Goal: Book appointment/travel/reservation

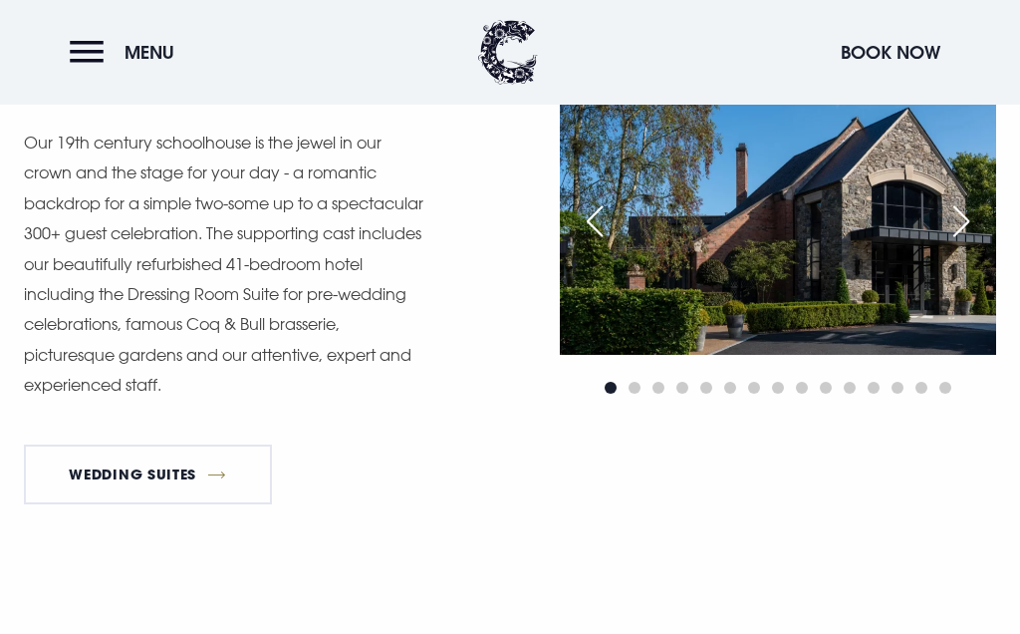
scroll to position [1432, 0]
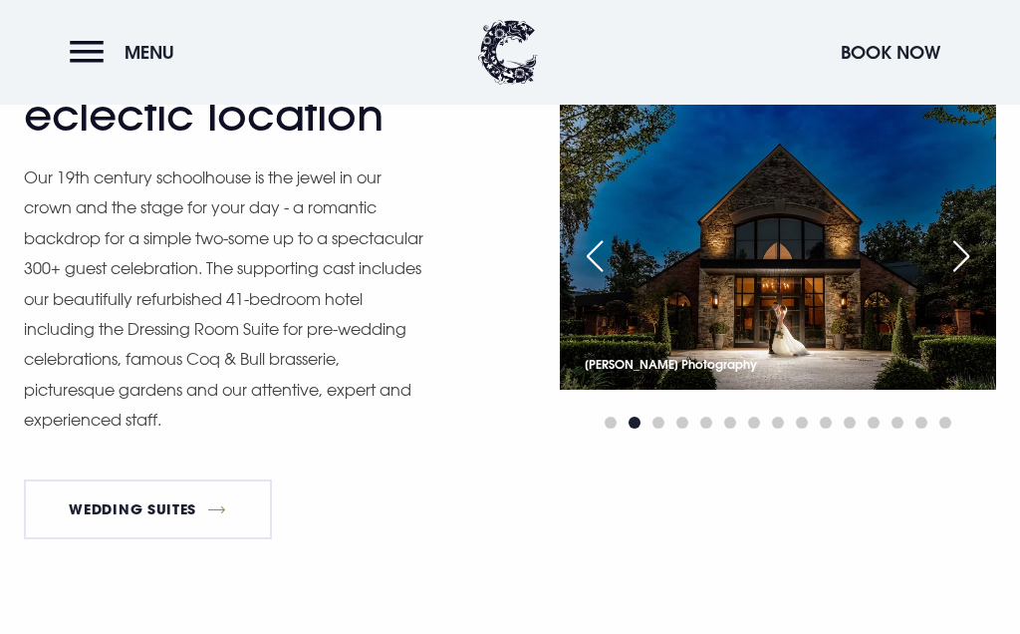
click at [955, 253] on div "Next slide" at bounding box center [962, 256] width 50 height 44
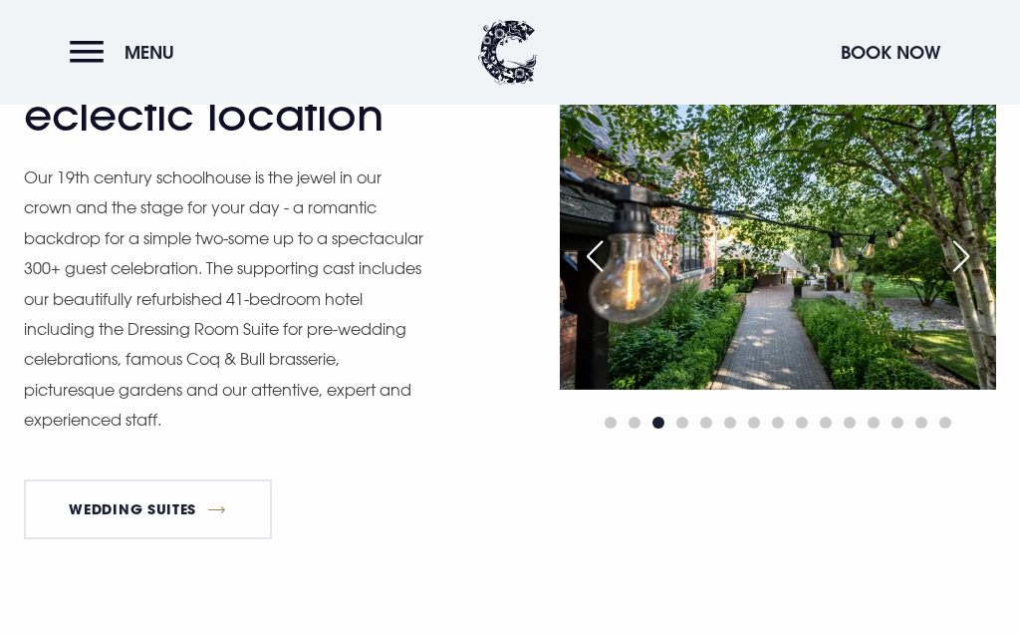
click at [972, 253] on div "Next slide" at bounding box center [962, 256] width 50 height 44
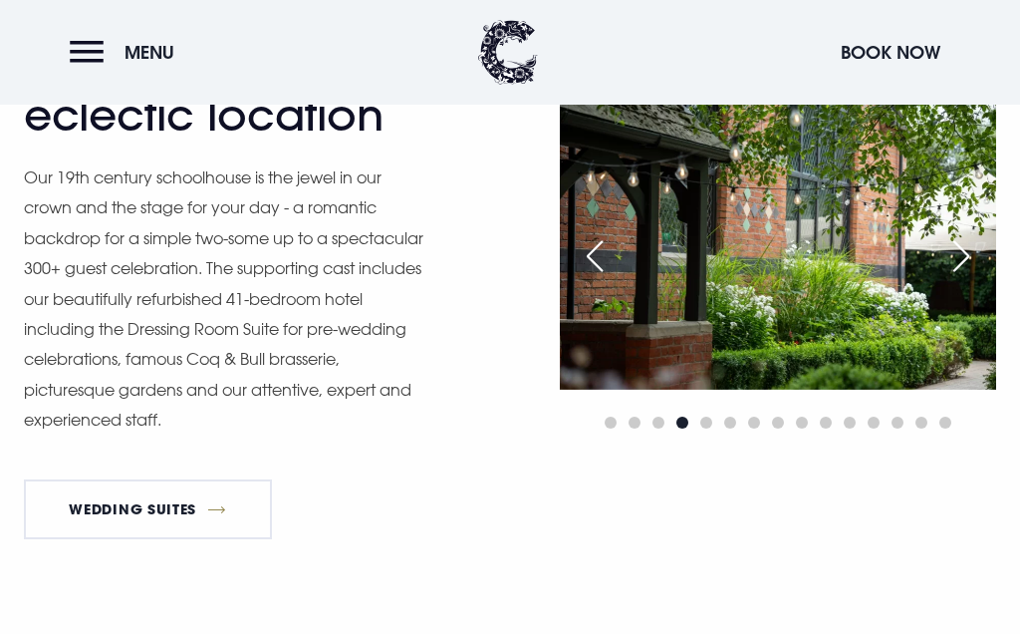
click at [916, 159] on img at bounding box center [778, 244] width 436 height 291
click at [962, 260] on div "Next slide" at bounding box center [962, 256] width 50 height 44
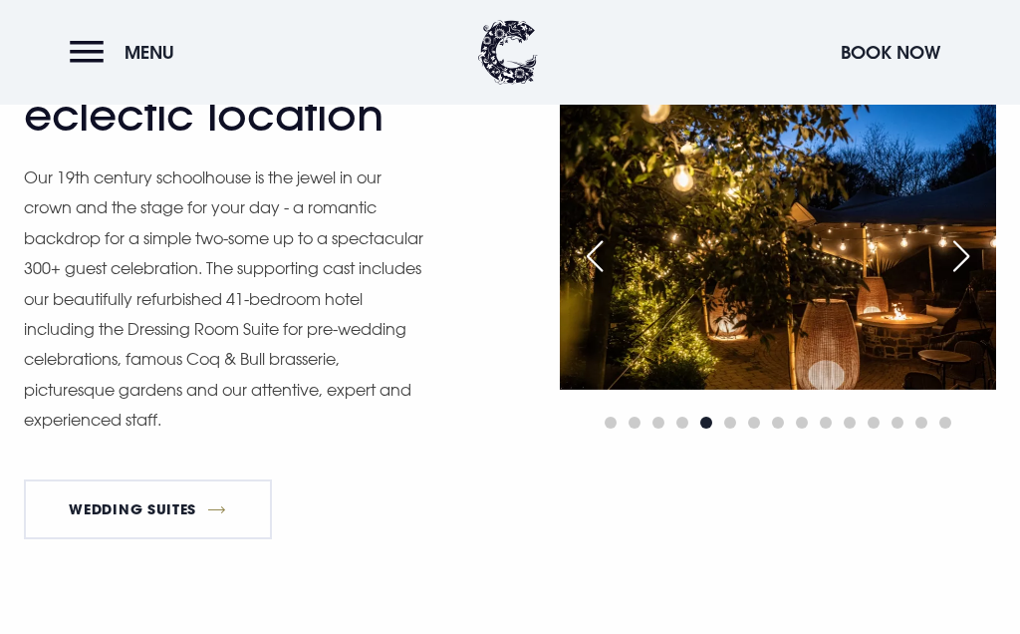
click at [969, 249] on div "Next slide" at bounding box center [962, 256] width 50 height 44
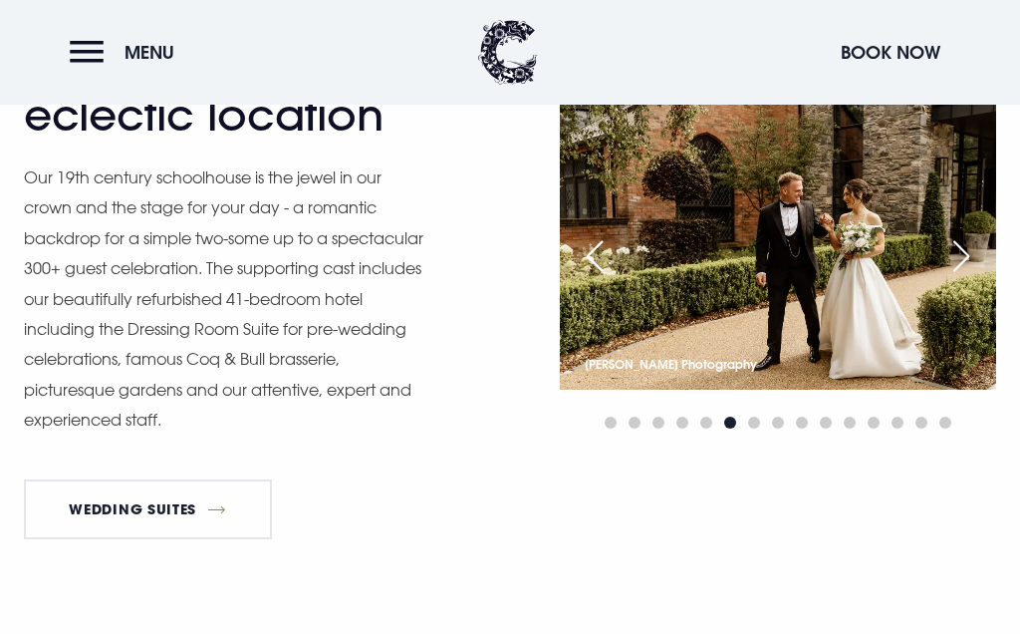
click at [967, 253] on div "Next slide" at bounding box center [962, 256] width 50 height 44
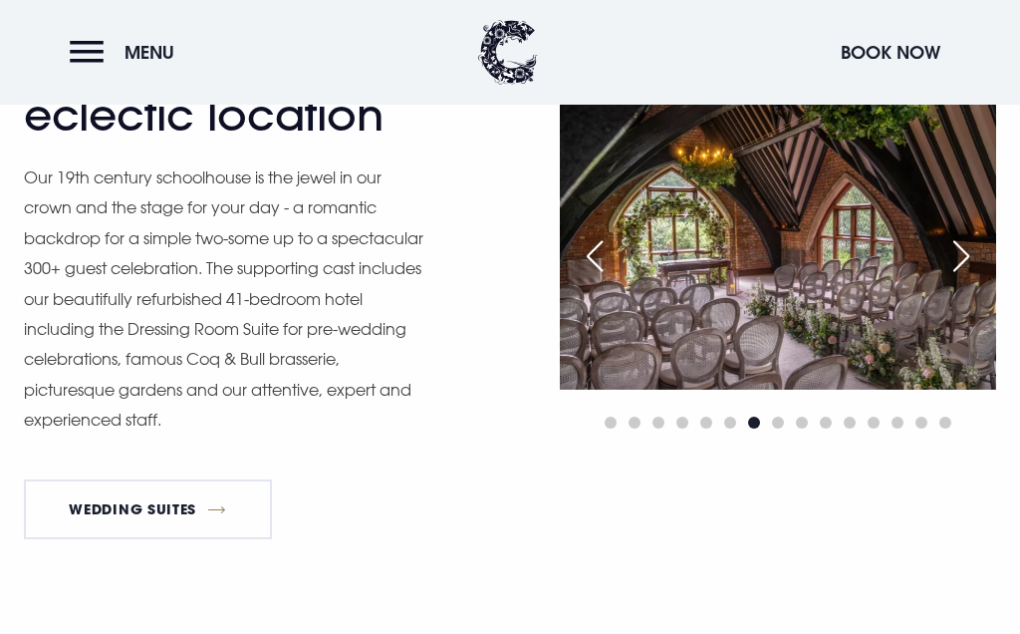
click at [964, 253] on div "Next slide" at bounding box center [962, 256] width 50 height 44
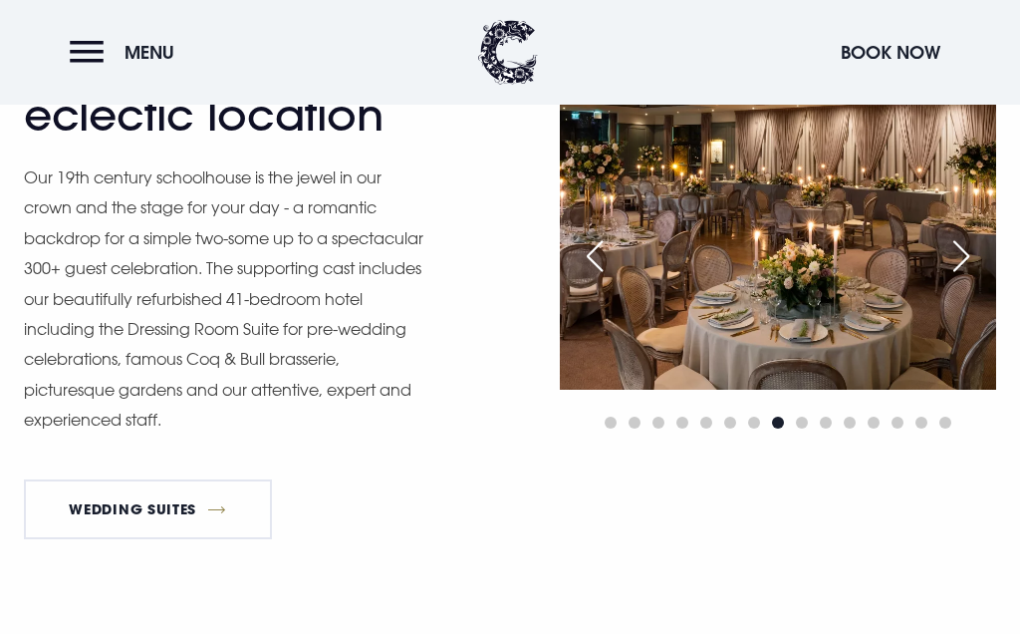
click at [959, 240] on div "Next slide" at bounding box center [962, 256] width 50 height 44
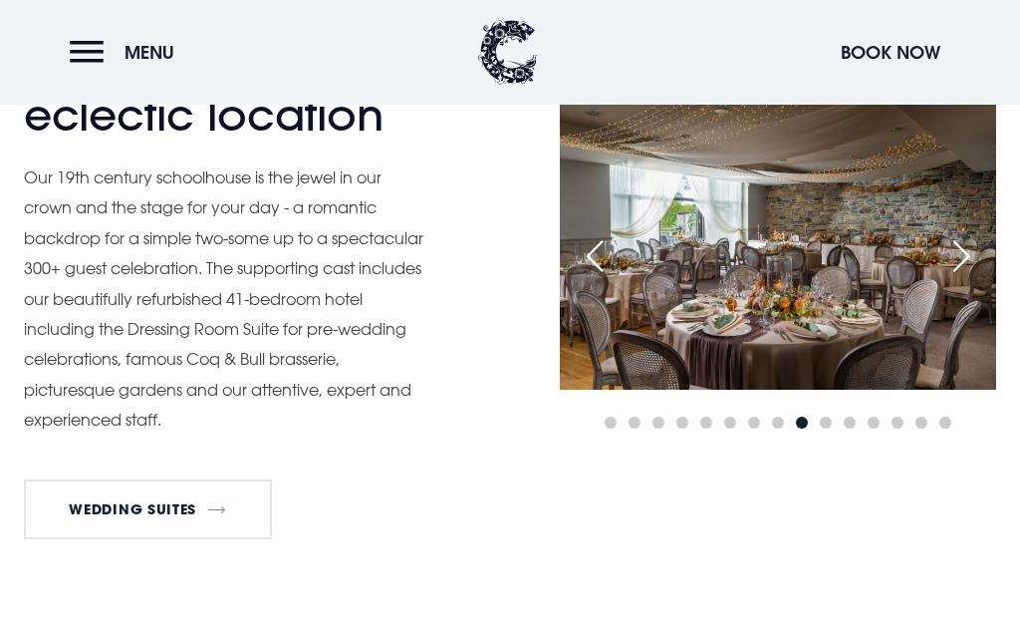
click at [959, 254] on div "Next slide" at bounding box center [962, 256] width 50 height 44
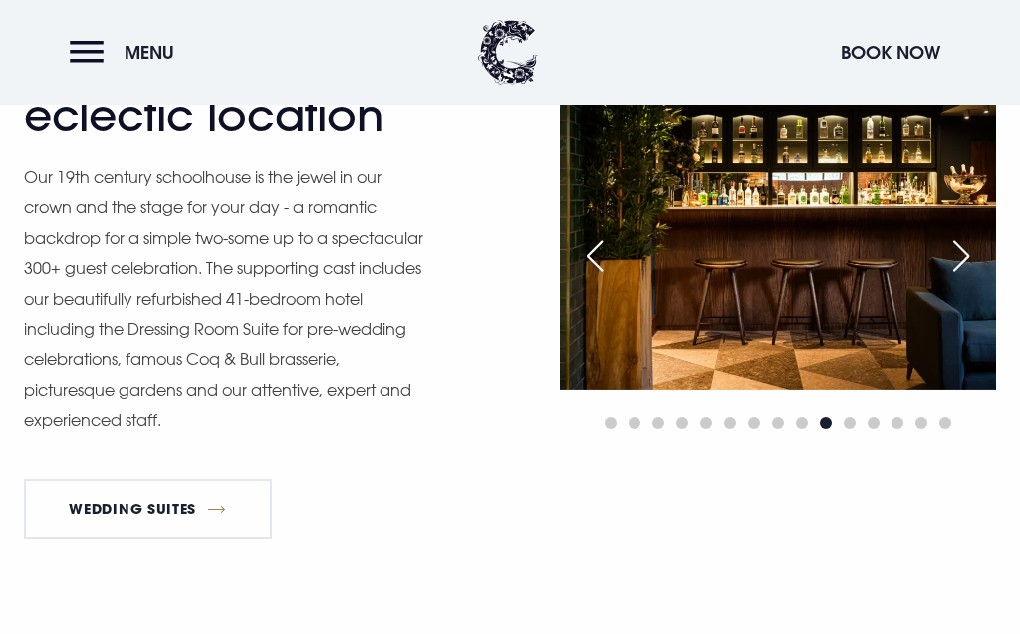
click at [964, 243] on div "Next slide" at bounding box center [962, 256] width 50 height 44
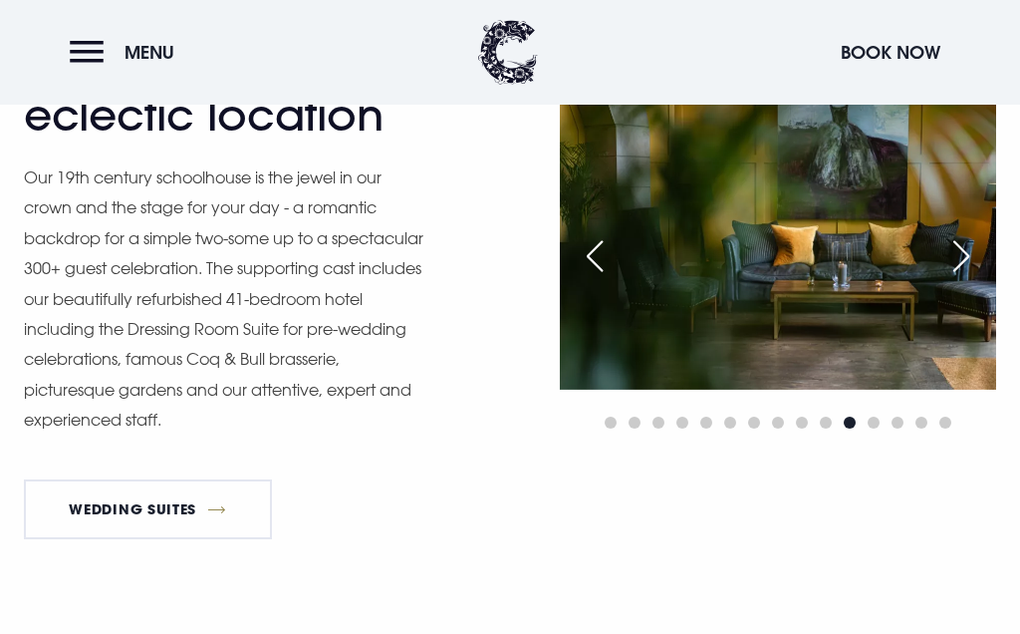
click at [934, 284] on img at bounding box center [778, 244] width 436 height 291
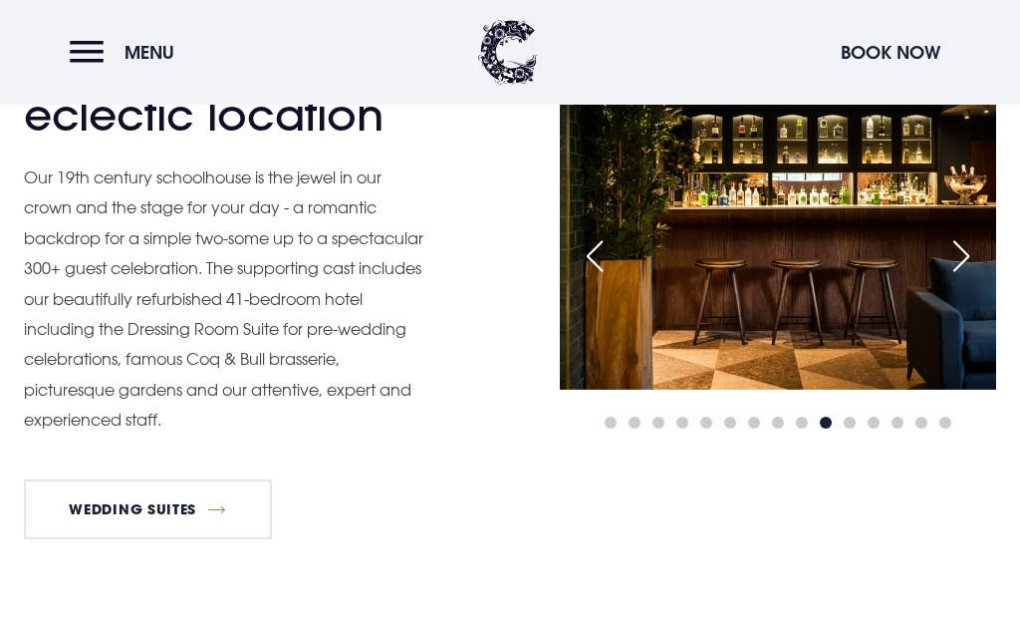
click at [979, 259] on div "Next slide" at bounding box center [962, 256] width 50 height 44
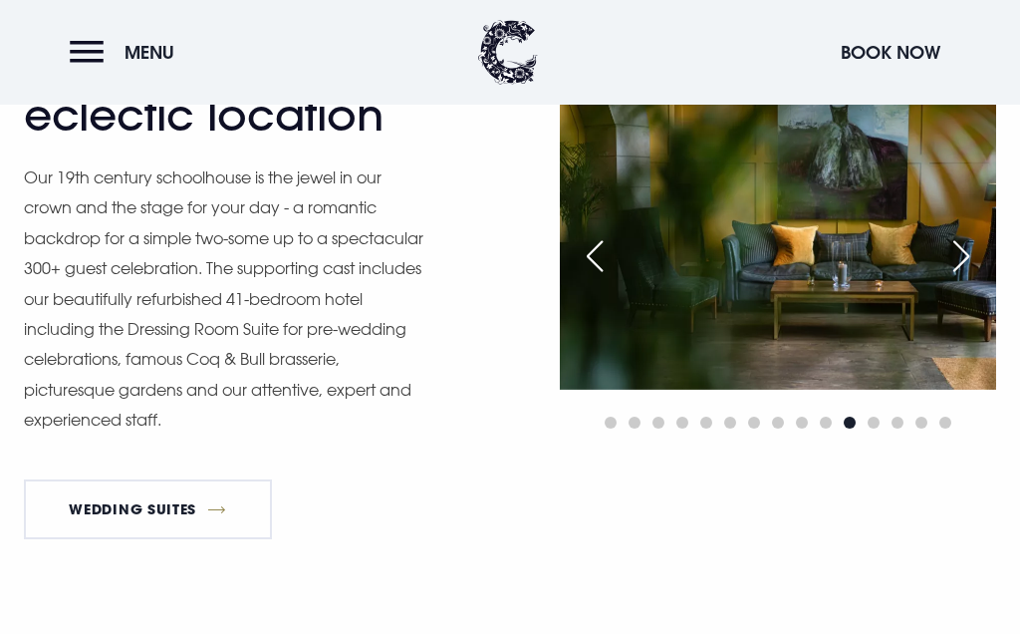
click at [975, 249] on div "Next slide" at bounding box center [962, 256] width 50 height 44
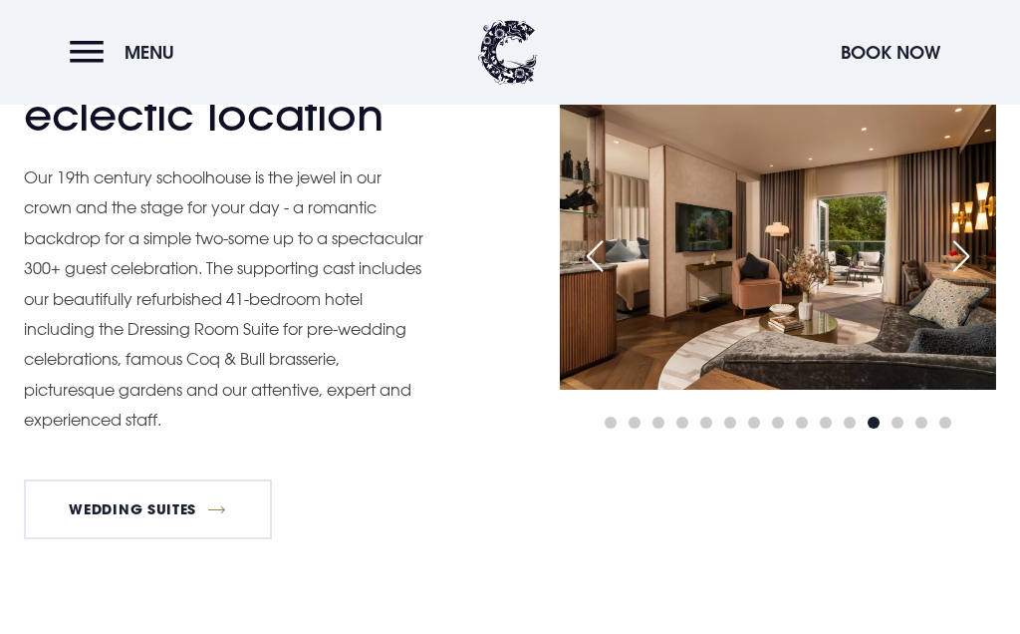
click at [953, 262] on div "Next slide" at bounding box center [962, 256] width 50 height 44
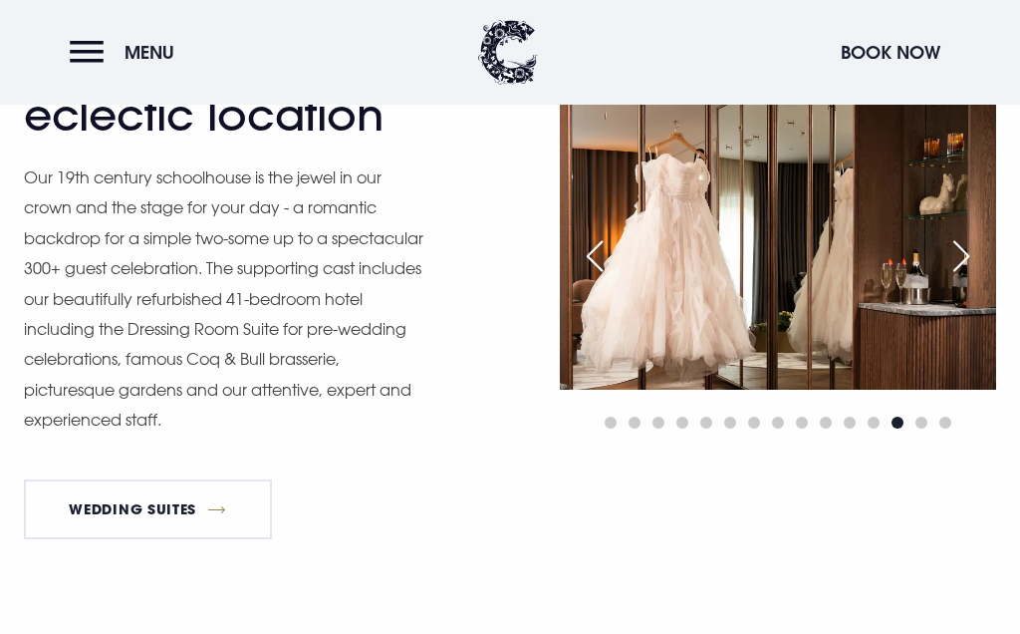
click at [962, 254] on div "Next slide" at bounding box center [962, 256] width 50 height 44
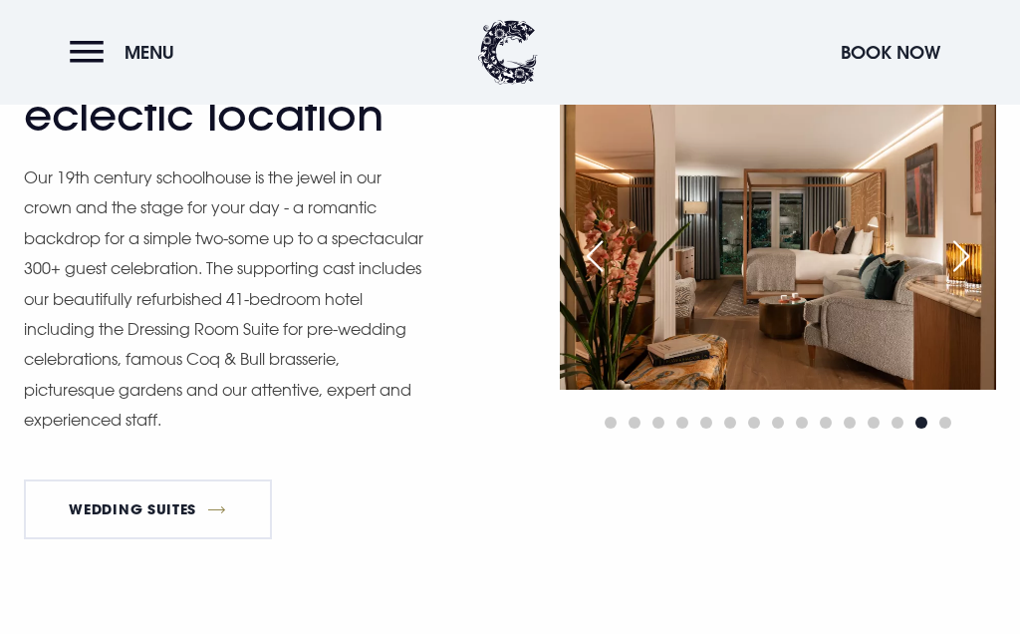
click at [964, 257] on div "Next slide" at bounding box center [962, 256] width 50 height 44
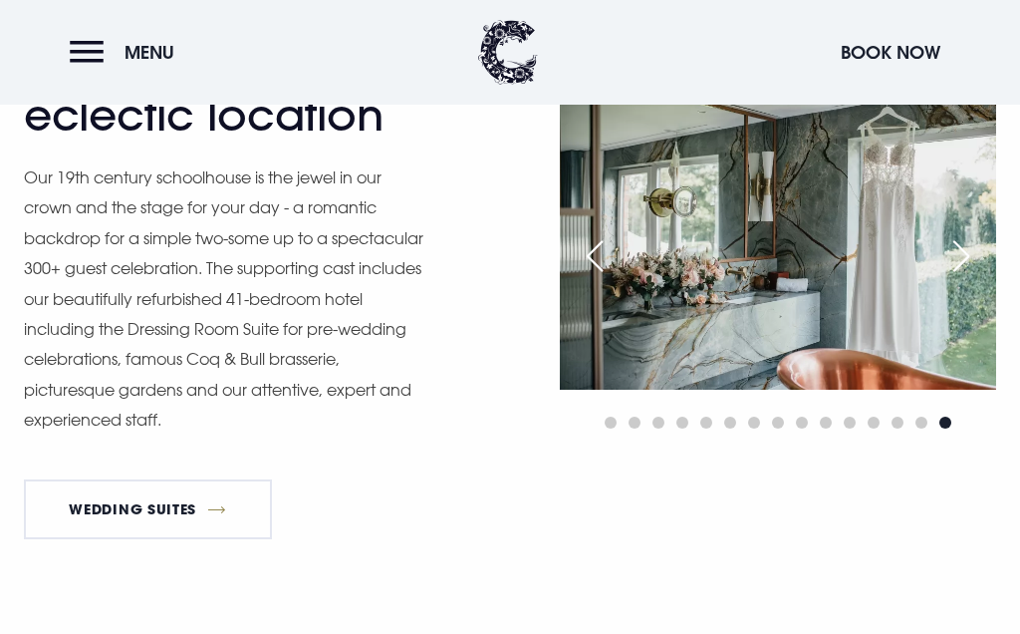
click at [957, 263] on div "Next slide" at bounding box center [962, 256] width 50 height 44
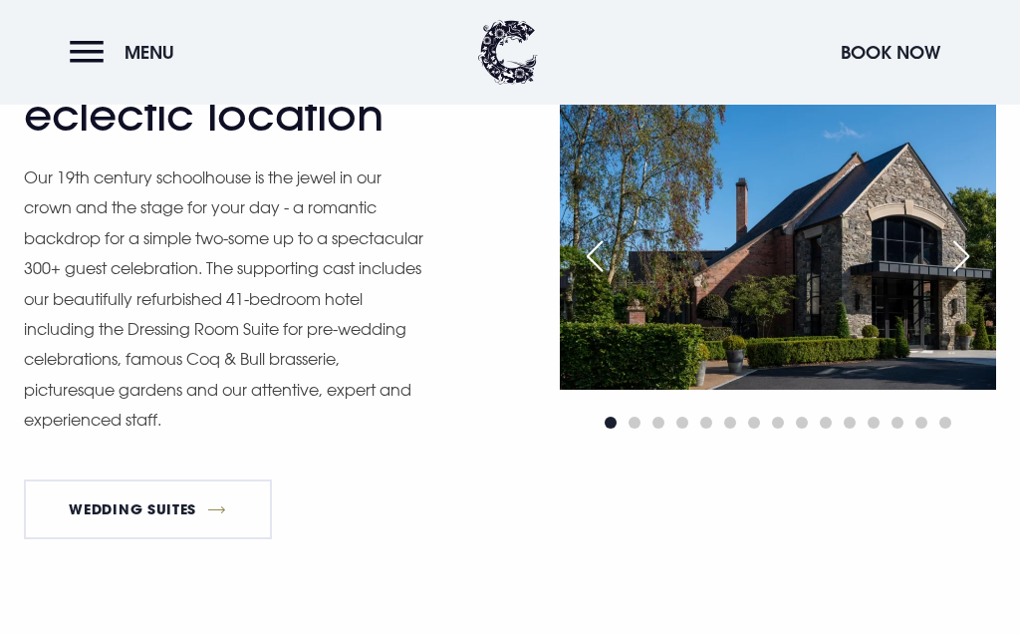
click at [958, 254] on div "Next slide" at bounding box center [962, 256] width 50 height 44
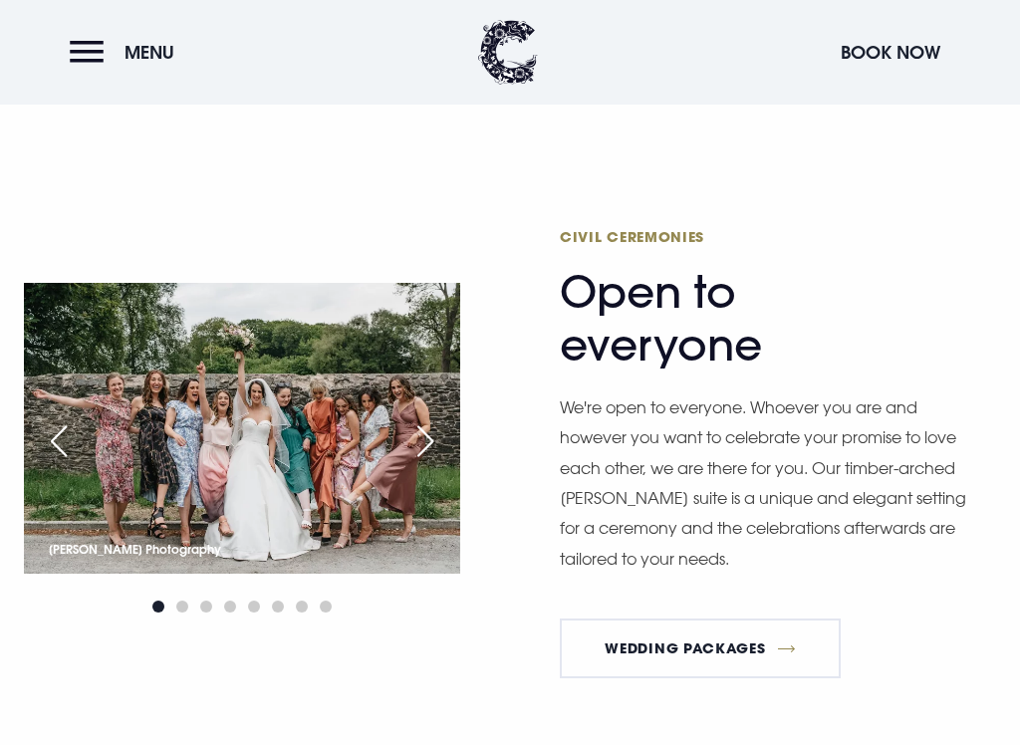
scroll to position [1997, 0]
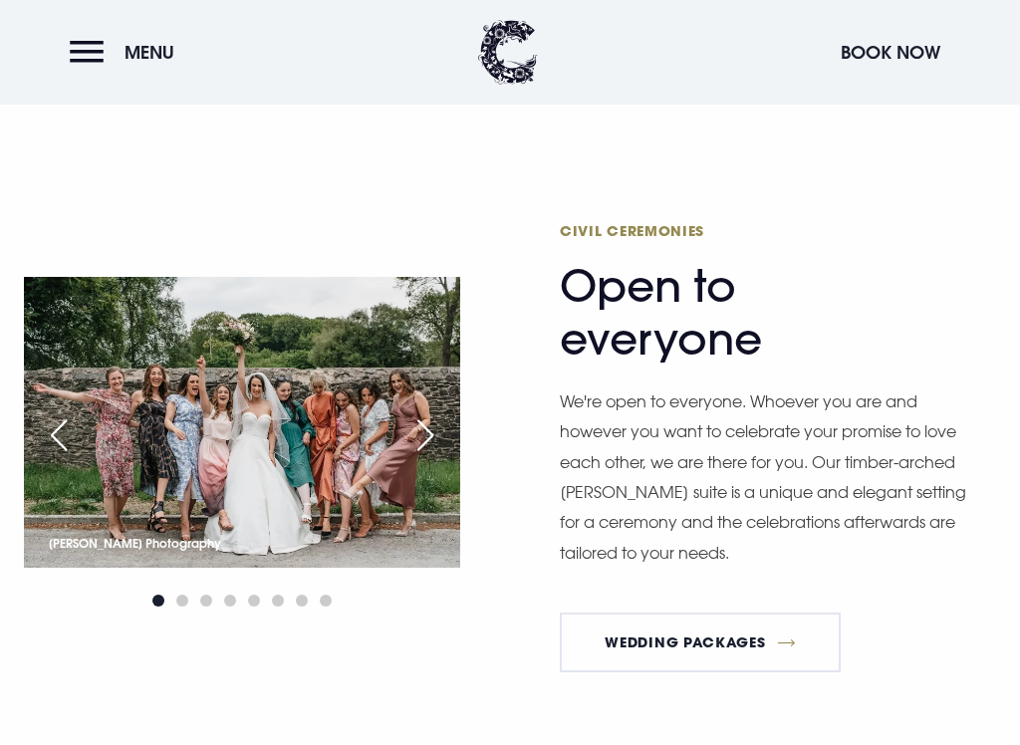
click at [426, 435] on div "Next slide" at bounding box center [426, 436] width 50 height 44
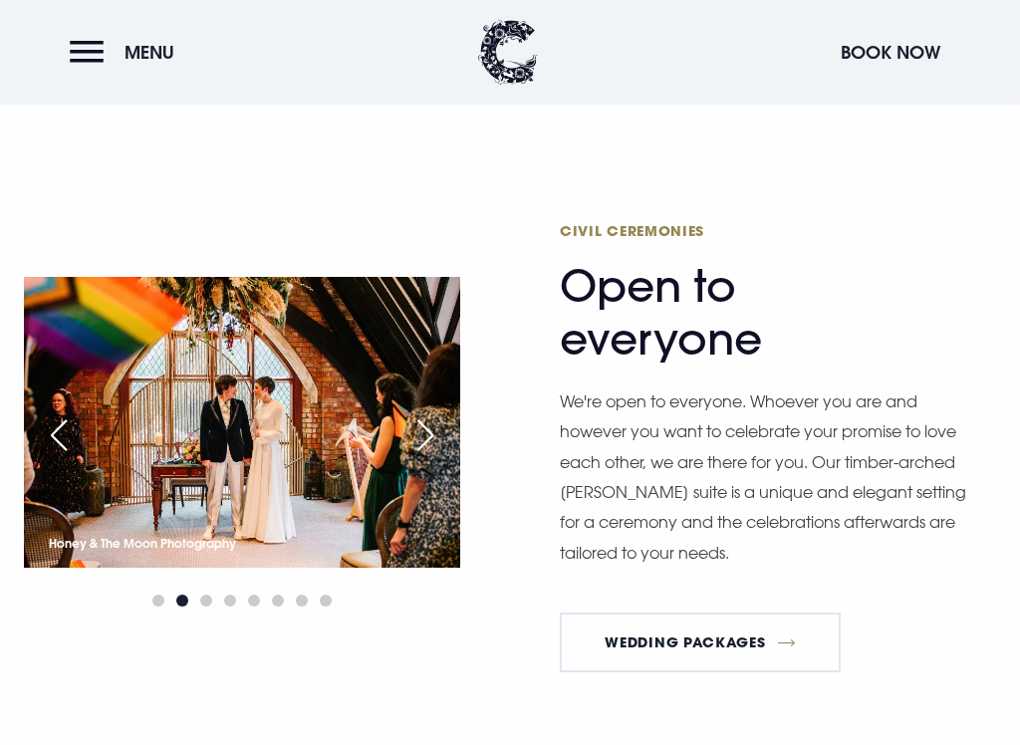
click at [430, 429] on div "Next slide" at bounding box center [426, 436] width 50 height 44
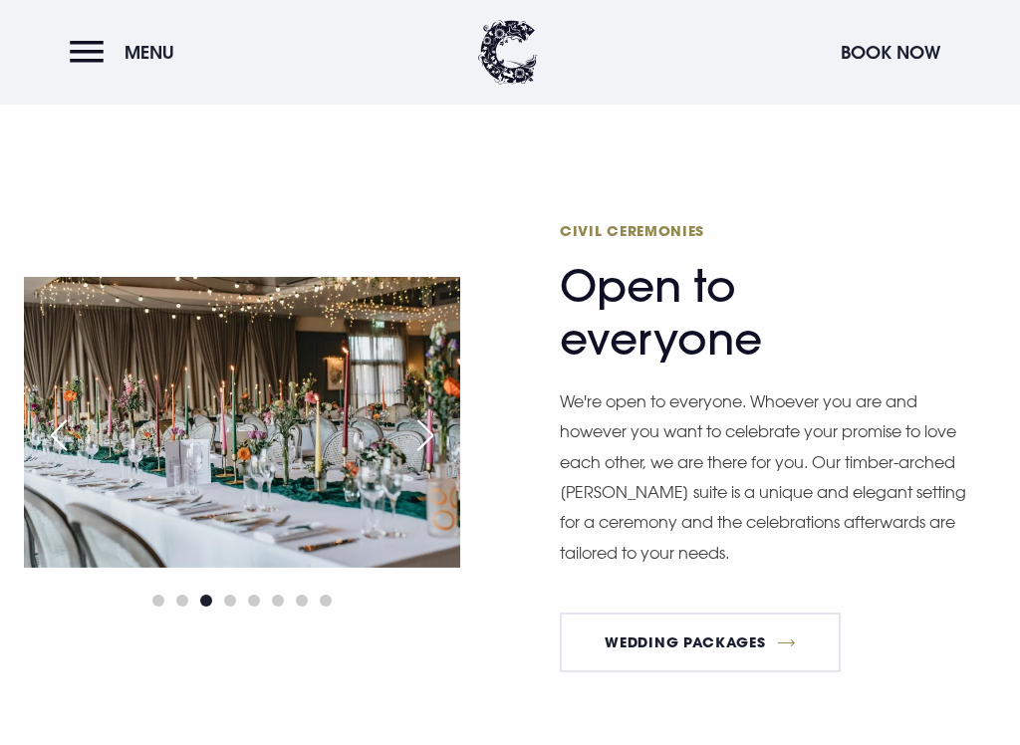
scroll to position [2000, 0]
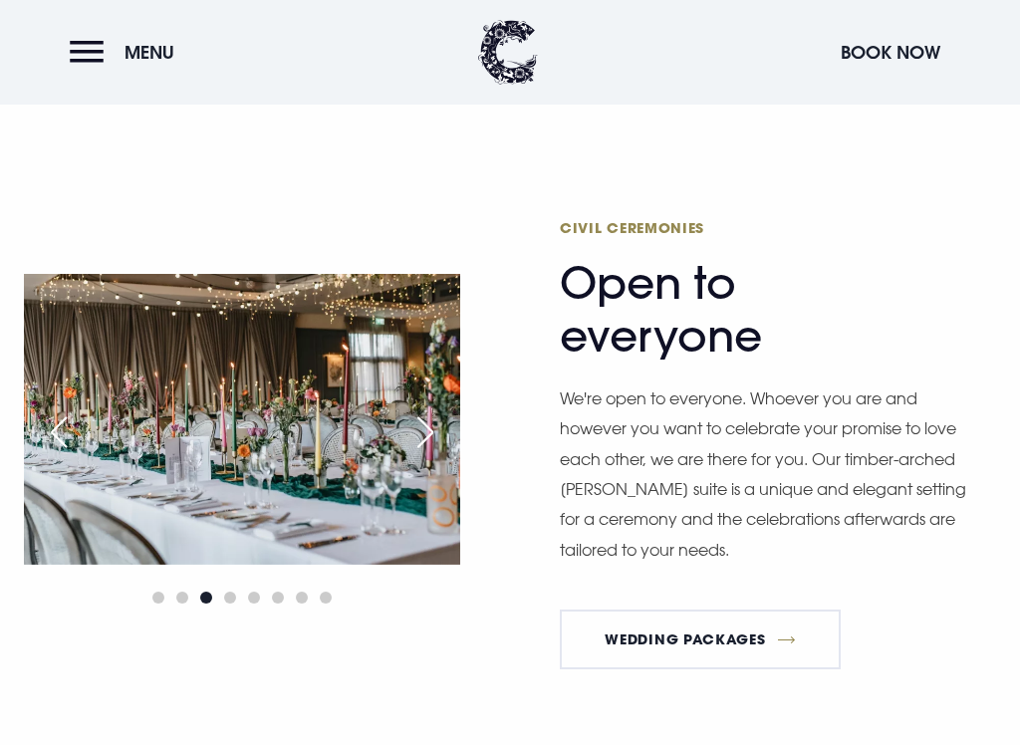
click at [431, 426] on div "Next slide" at bounding box center [426, 433] width 50 height 44
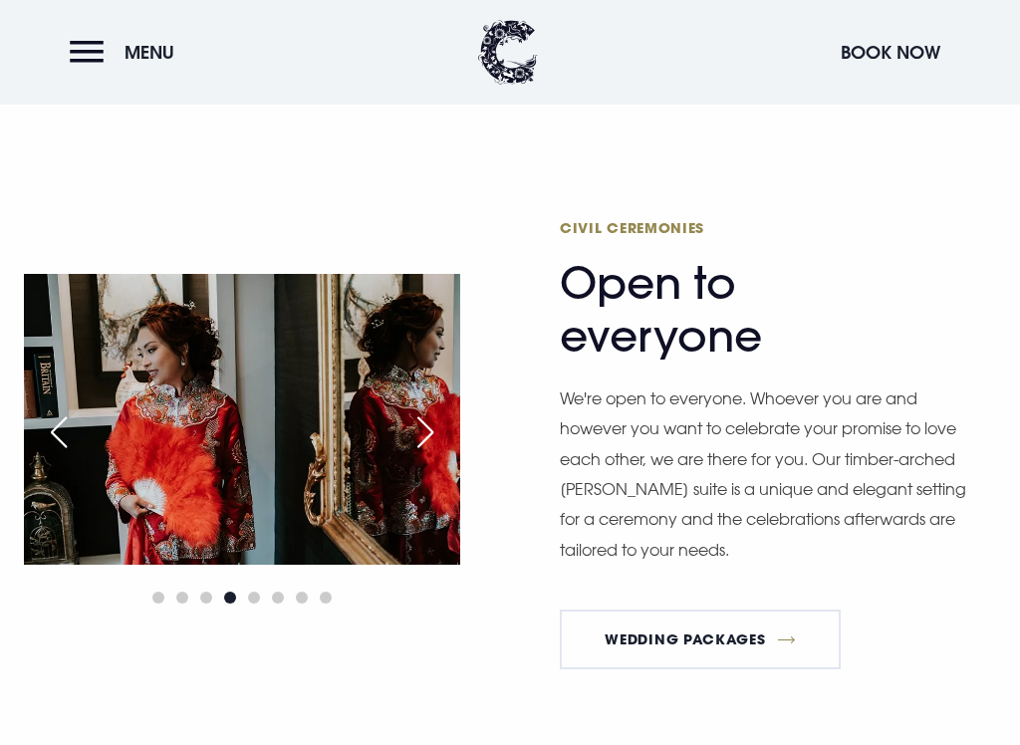
click at [414, 428] on div "Next slide" at bounding box center [426, 433] width 50 height 44
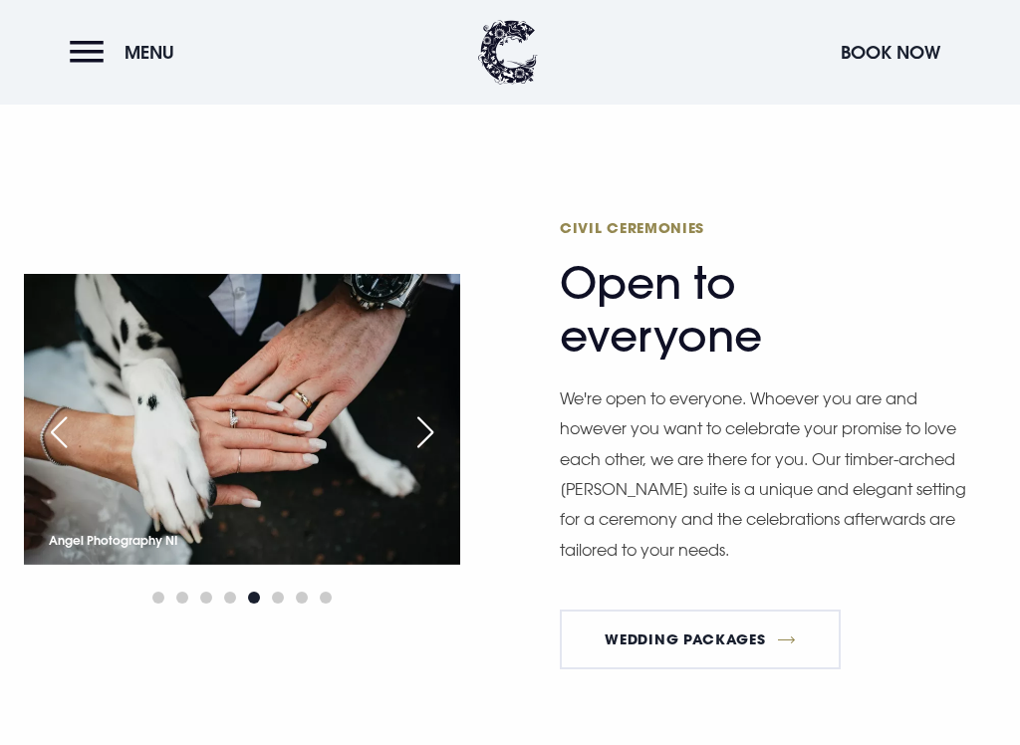
click at [415, 427] on div "Next slide" at bounding box center [426, 433] width 50 height 44
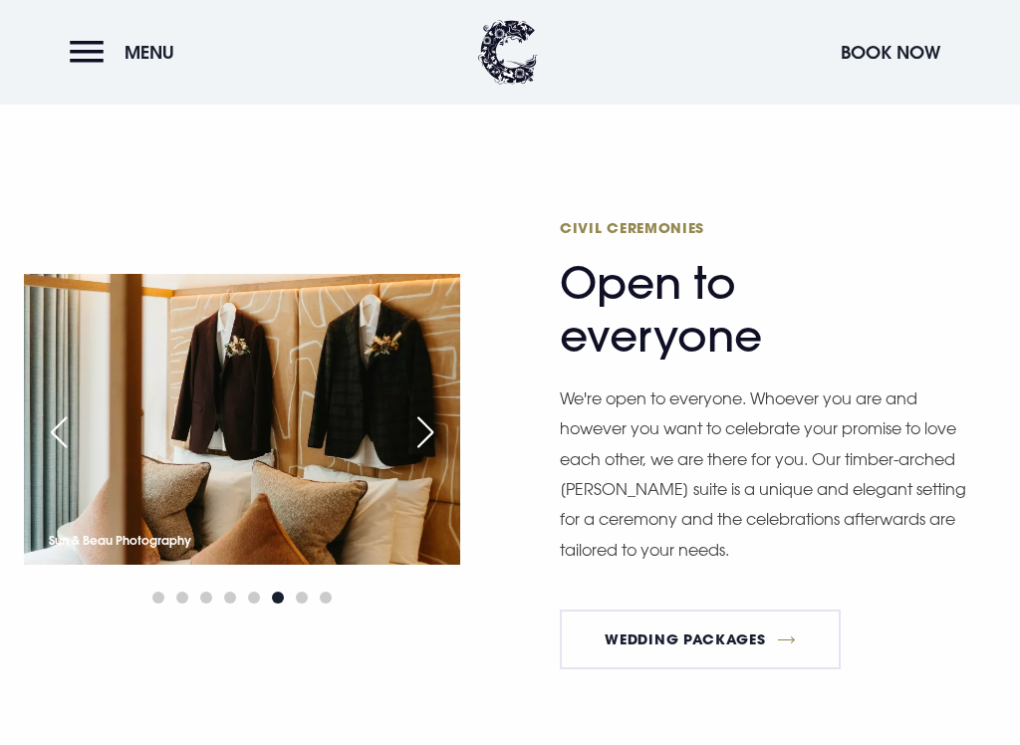
click at [434, 419] on div "Next slide" at bounding box center [426, 433] width 50 height 44
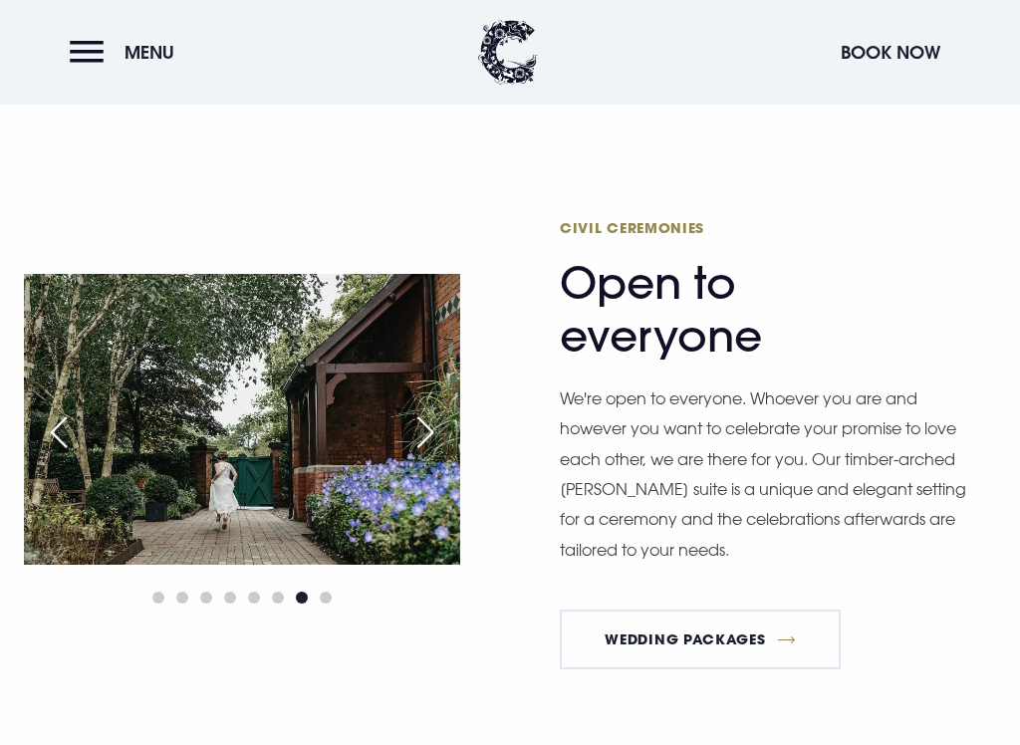
click at [416, 435] on div "Next slide" at bounding box center [426, 433] width 50 height 44
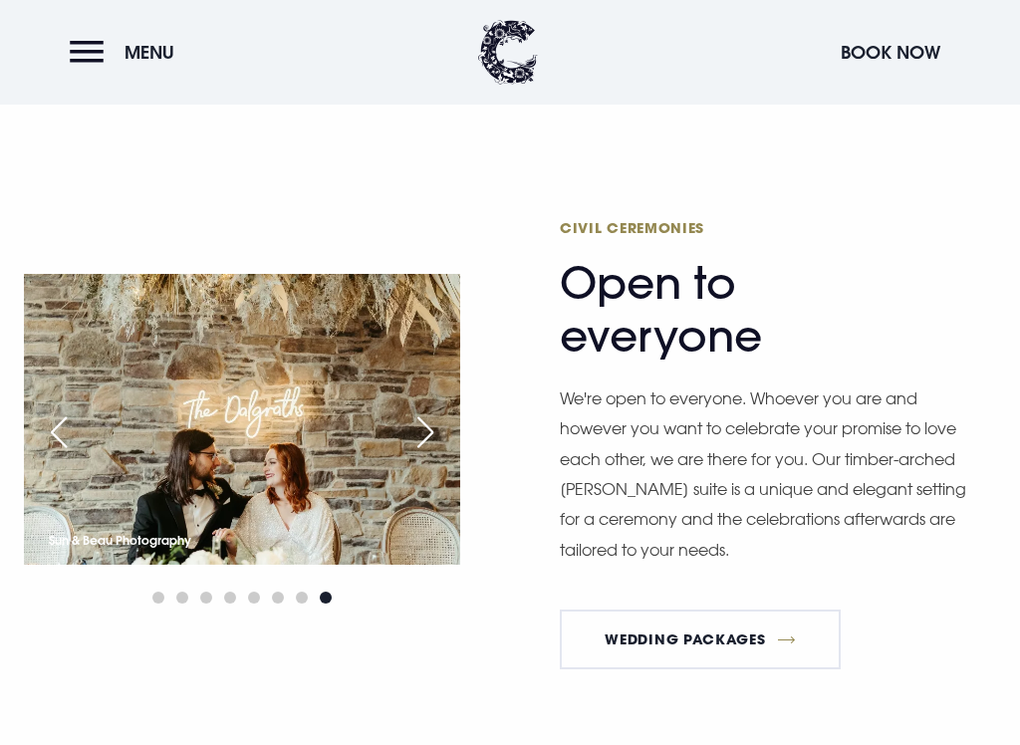
click at [428, 419] on div "Next slide" at bounding box center [426, 433] width 50 height 44
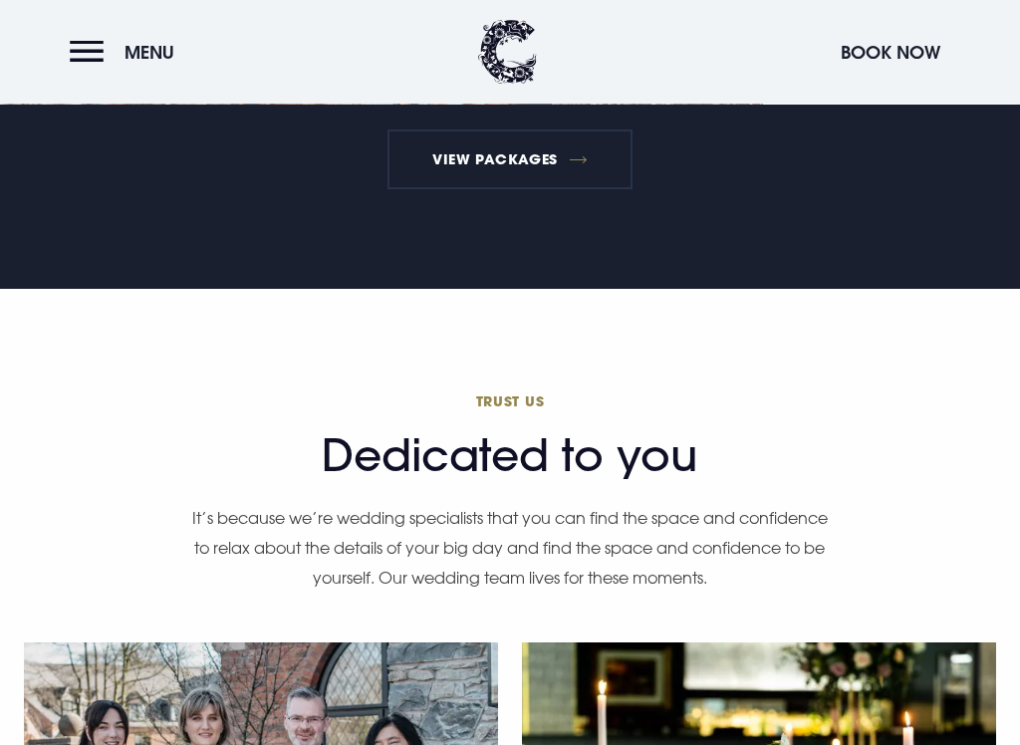
scroll to position [4025, 0]
click at [573, 142] on link "View Packages" at bounding box center [511, 160] width 246 height 60
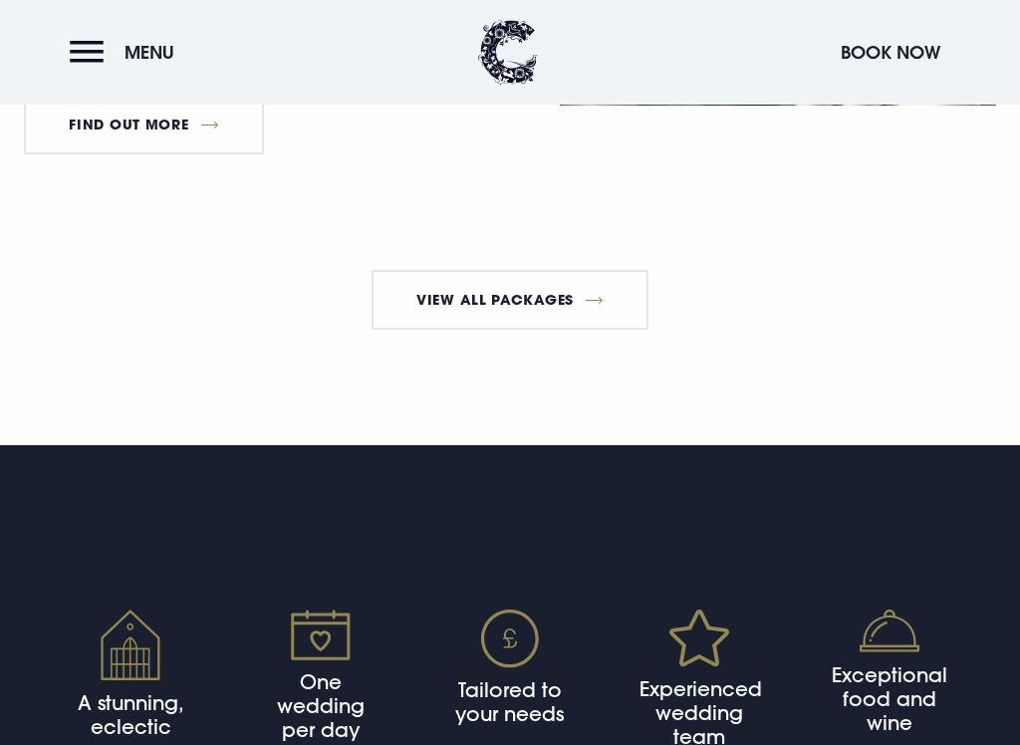
scroll to position [3798, 0]
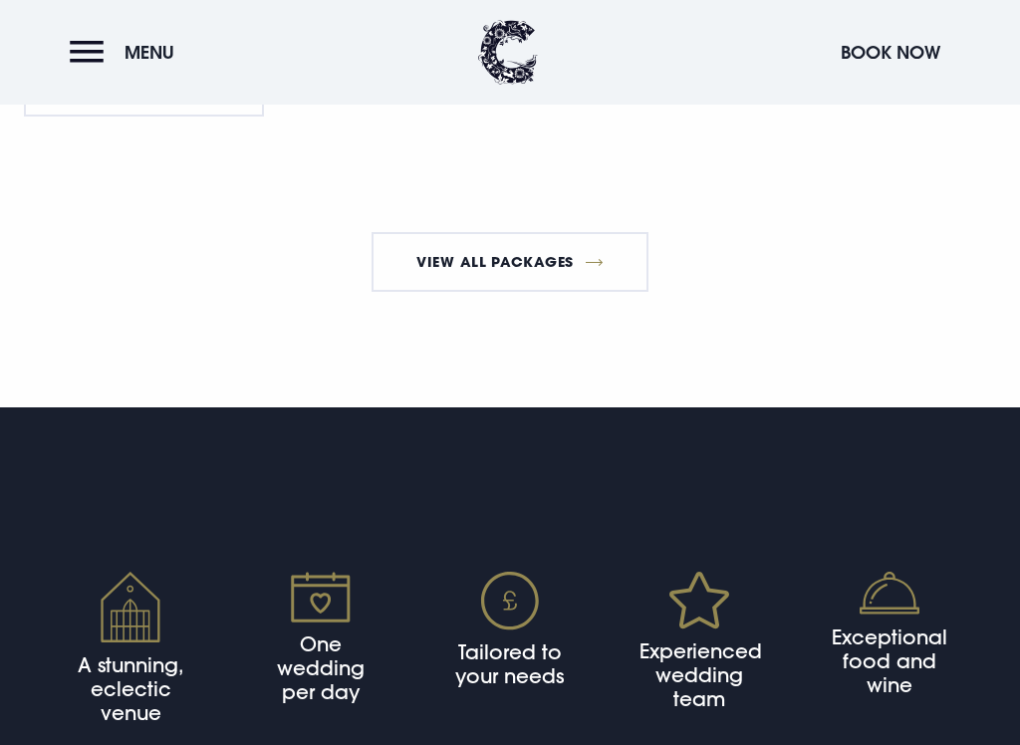
click at [618, 287] on link "View All Packages" at bounding box center [511, 262] width 278 height 60
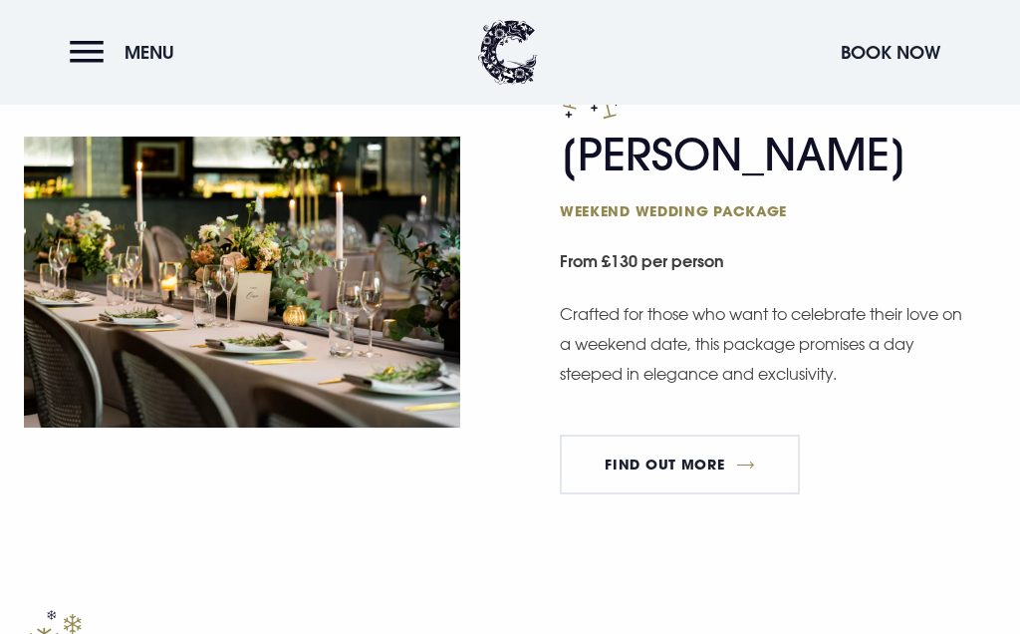
scroll to position [1739, 0]
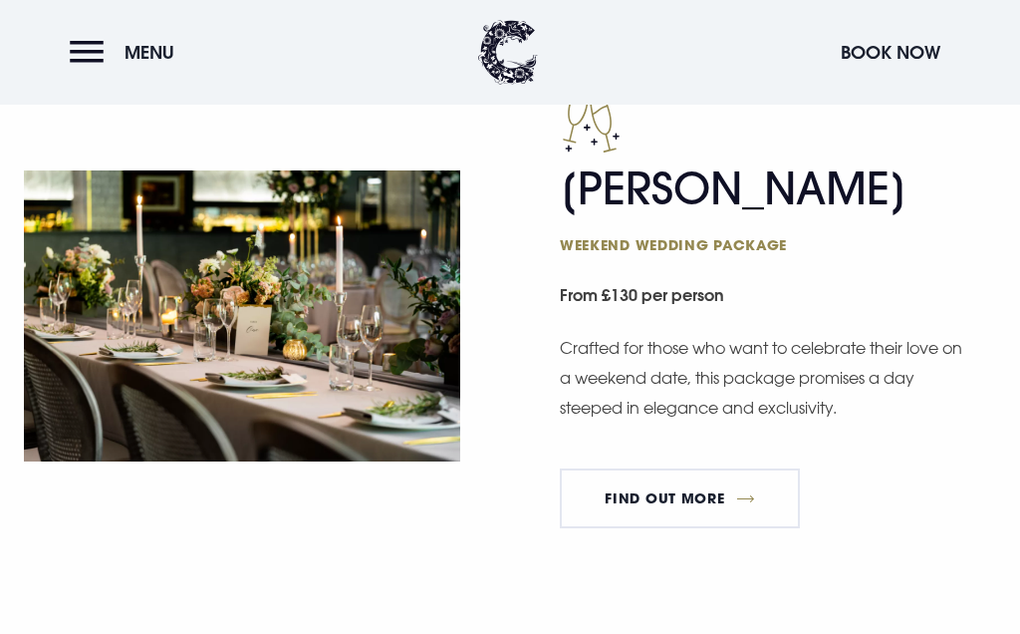
click at [711, 492] on link "FIND OUT MORE" at bounding box center [680, 498] width 240 height 60
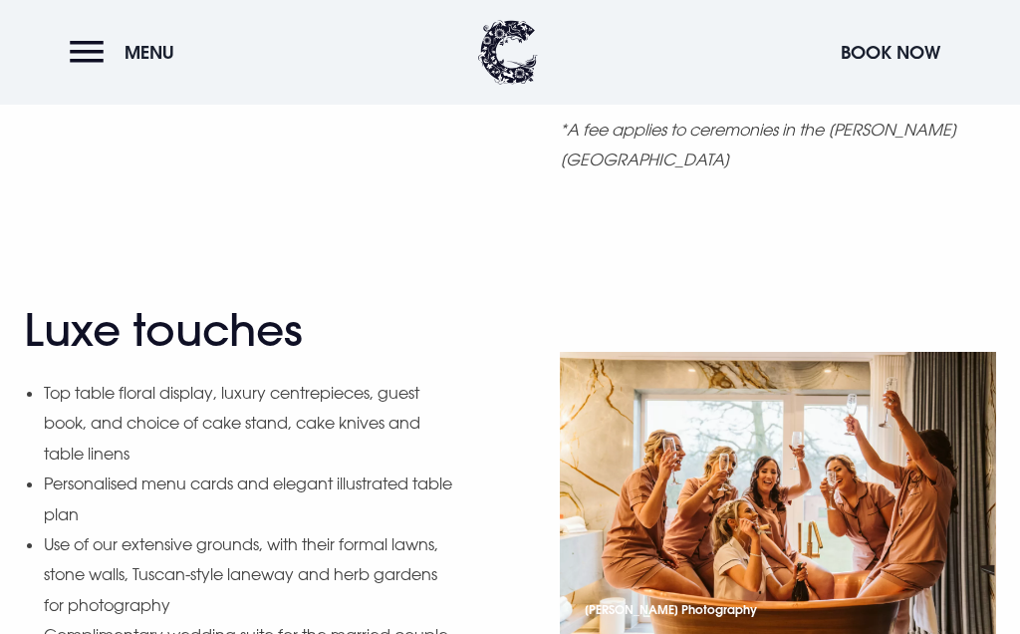
scroll to position [2105, 0]
